Goal: Navigation & Orientation: Find specific page/section

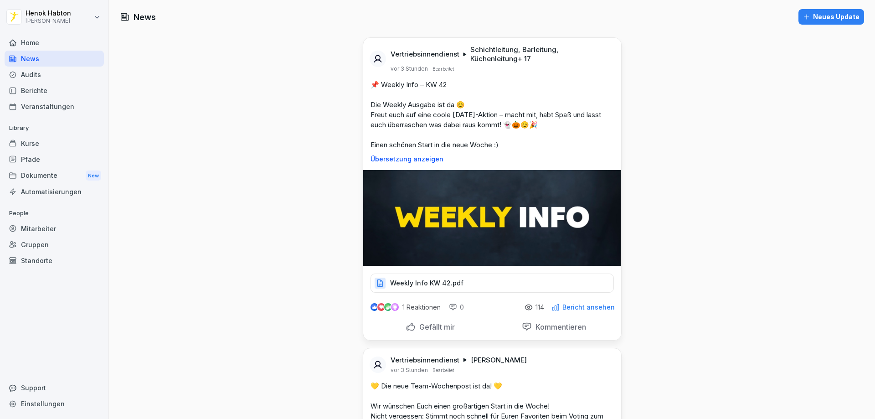
scroll to position [228, 0]
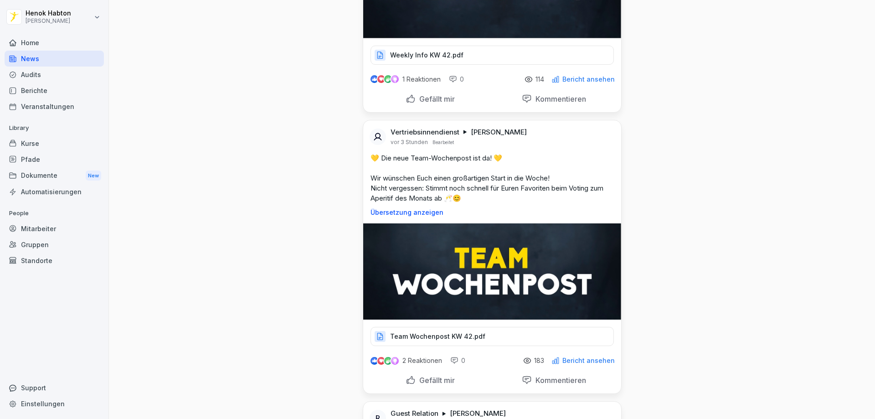
click at [70, 46] on div "Home" at bounding box center [54, 43] width 99 height 16
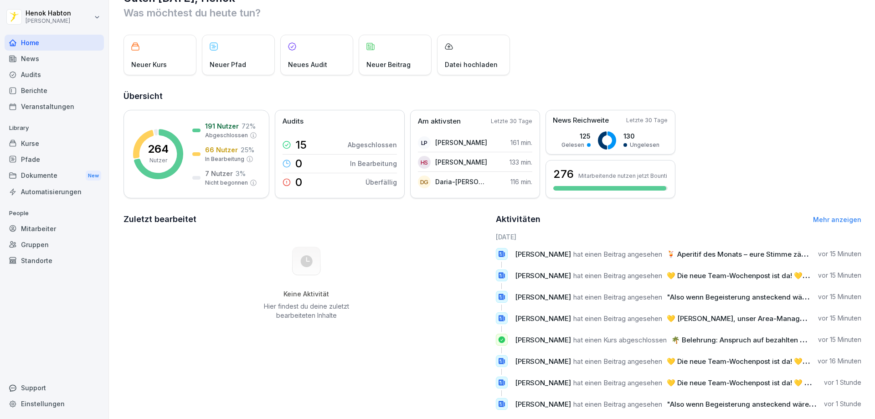
scroll to position [47, 0]
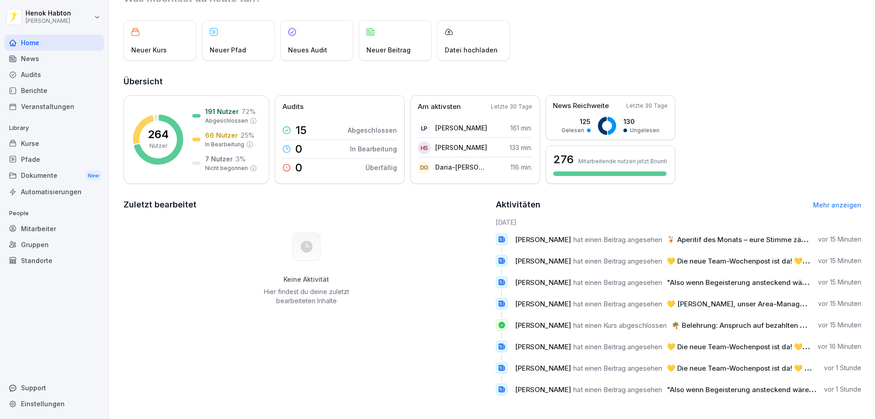
click at [498, 200] on h2 "Aktivitäten" at bounding box center [518, 204] width 45 height 13
click at [436, 102] on p "Am aktivsten" at bounding box center [439, 107] width 43 height 10
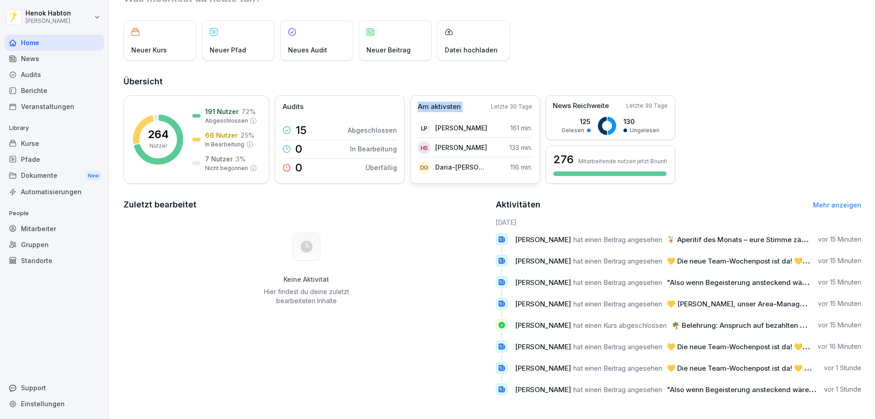
click at [436, 102] on p "Am aktivsten" at bounding box center [439, 107] width 43 height 10
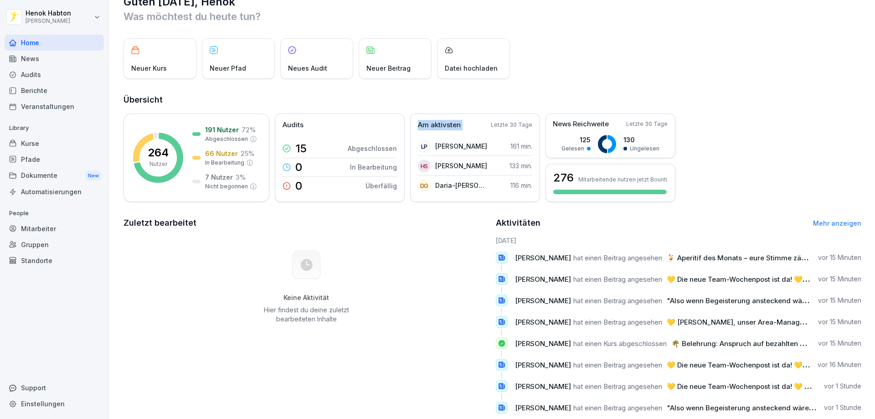
scroll to position [0, 0]
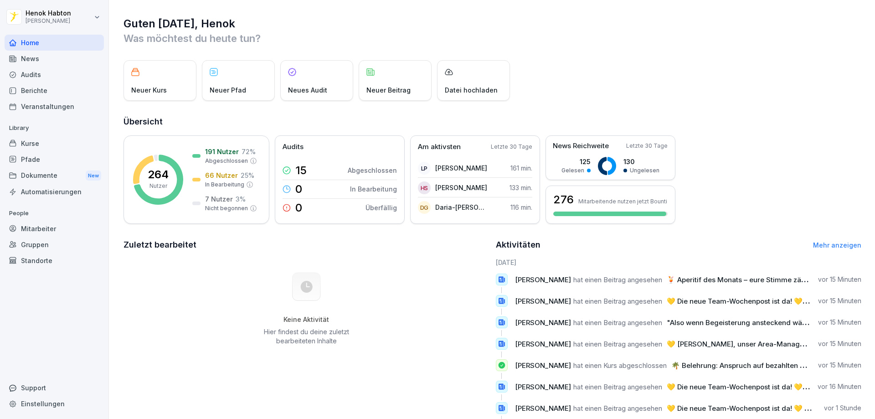
click at [646, 70] on div "Neuer Kurs Neuer Pfad Neues Audit Neuer Beitrag Datei hochladen" at bounding box center [492, 80] width 738 height 41
